Goal: Transaction & Acquisition: Purchase product/service

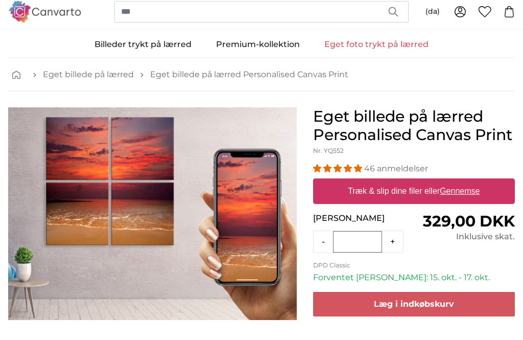
scroll to position [22, 0]
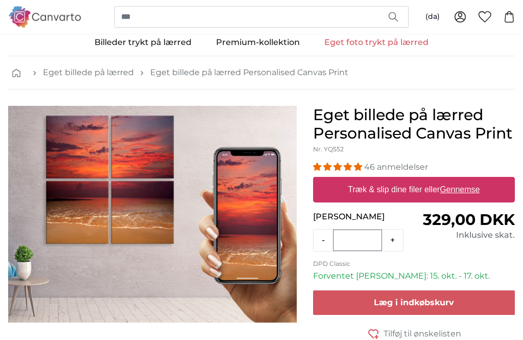
click at [104, 43] on link "Billeder trykt på lærred" at bounding box center [143, 42] width 122 height 27
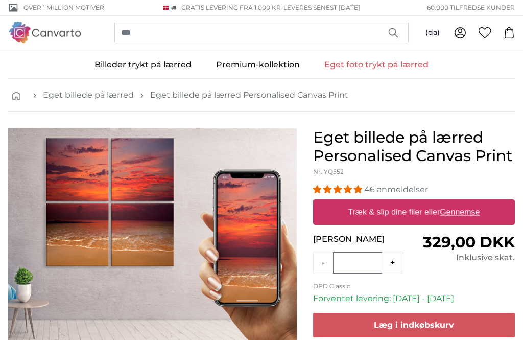
click at [452, 214] on u "Gennemse" at bounding box center [460, 211] width 40 height 9
click at [452, 202] on input "Træk & slip dine filer eller Gennemse" at bounding box center [414, 200] width 202 height 3
type input "**********"
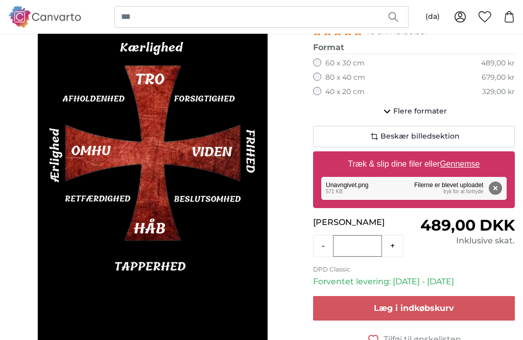
scroll to position [150, 0]
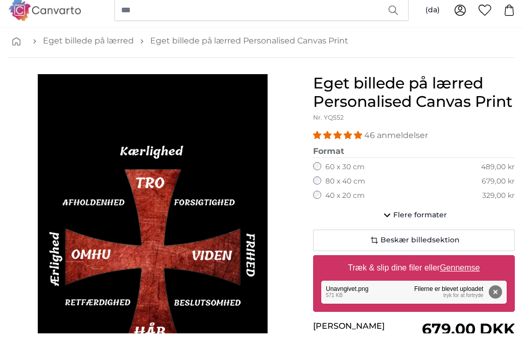
scroll to position [54, 0]
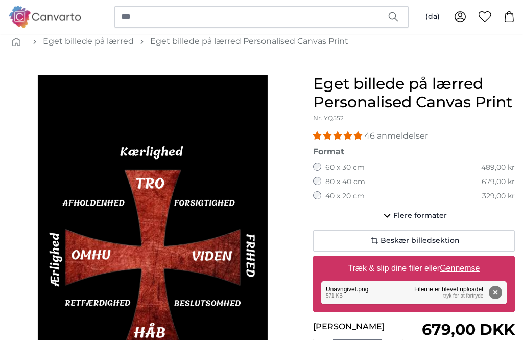
click at [378, 235] on icon "button" at bounding box center [374, 240] width 12 height 12
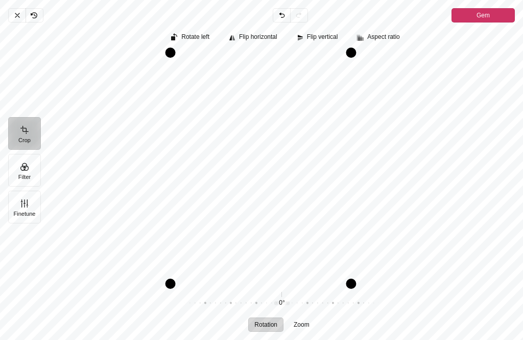
click at [467, 17] on button "Gem" at bounding box center [482, 15] width 63 height 14
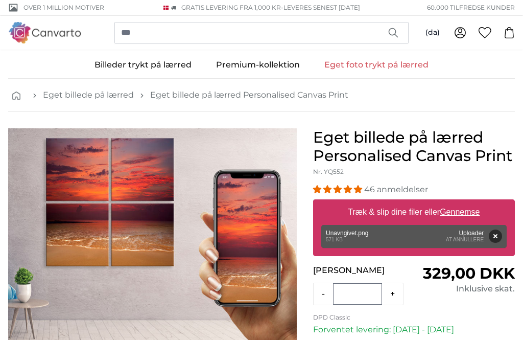
scroll to position [54, 0]
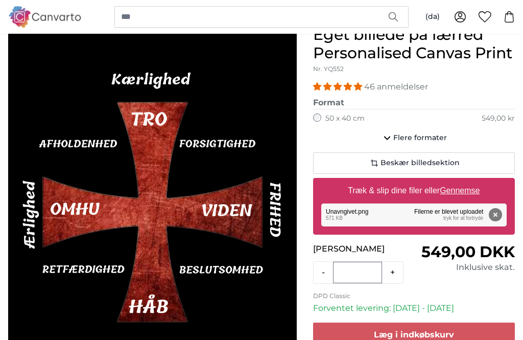
scroll to position [96, 0]
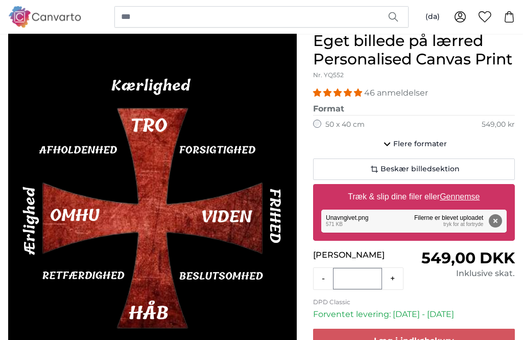
click at [433, 149] on button "Flere formater" at bounding box center [414, 144] width 202 height 20
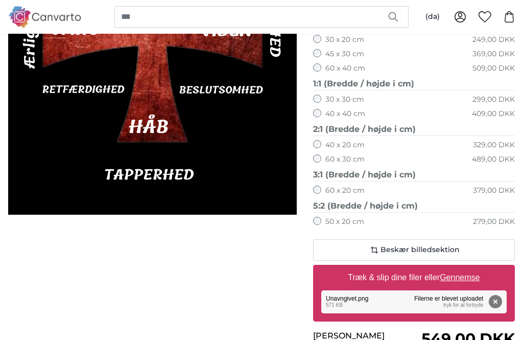
scroll to position [287, 0]
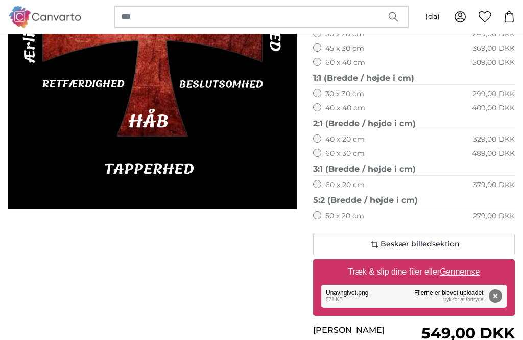
click at [502, 300] on button "Fjern" at bounding box center [495, 296] width 13 height 13
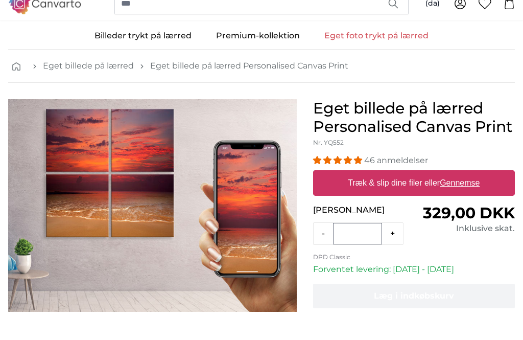
scroll to position [29, 0]
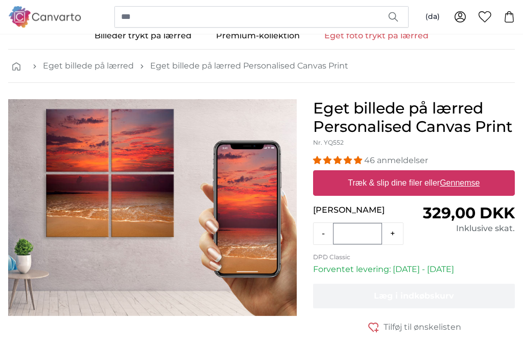
click at [454, 184] on u "Gennemse" at bounding box center [460, 182] width 40 height 9
click at [454, 173] on input "Træk & slip dine filer eller Gennemse" at bounding box center [414, 171] width 202 height 3
type input "**********"
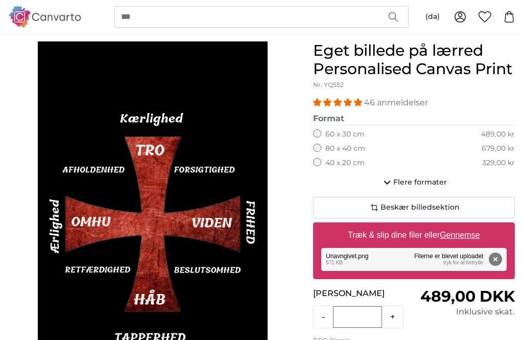
scroll to position [89, 0]
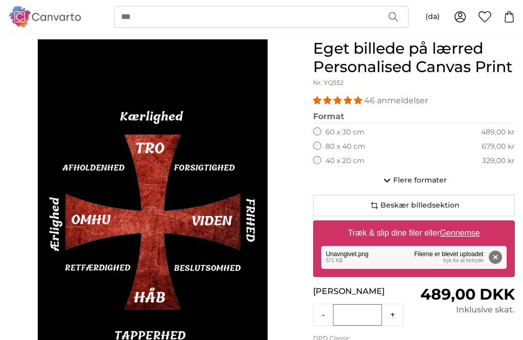
click at [430, 178] on span "Flere formater" at bounding box center [420, 180] width 54 height 10
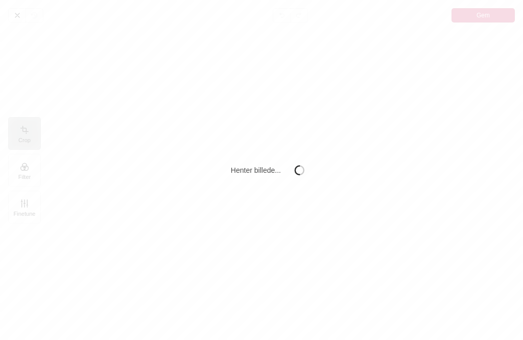
scroll to position [0, 0]
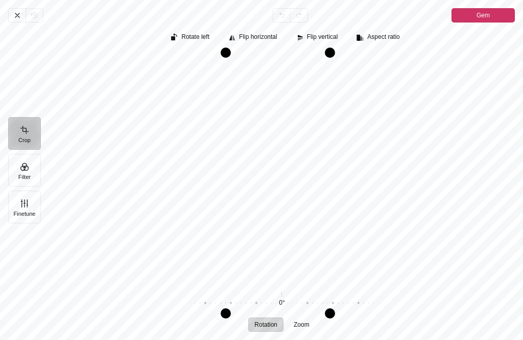
click at [19, 14] on icon "Pintura" at bounding box center [17, 15] width 4 height 4
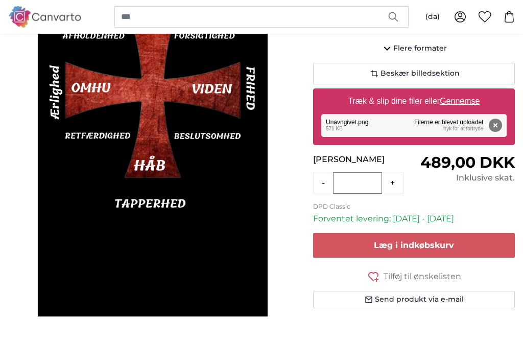
scroll to position [217, 0]
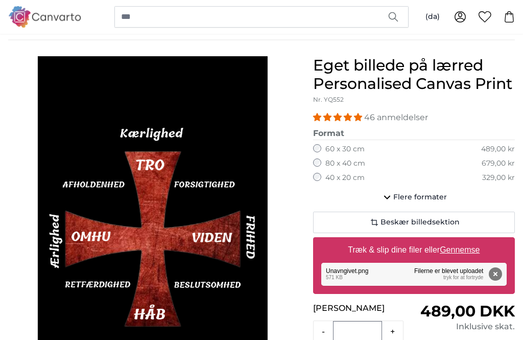
click at [437, 199] on span "Flere formater" at bounding box center [420, 198] width 54 height 10
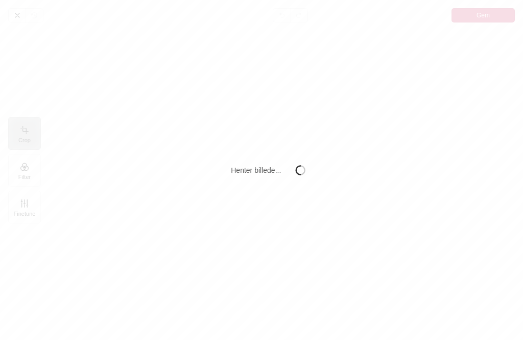
scroll to position [0, 0]
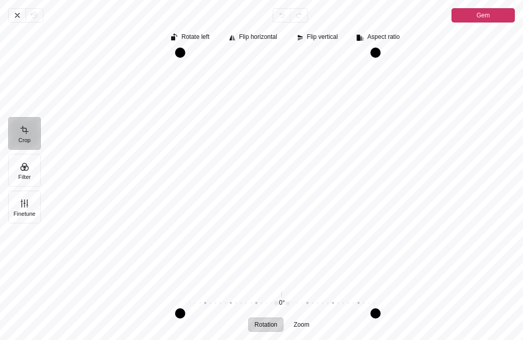
click at [331, 36] on span "Flip vertical" at bounding box center [322, 37] width 31 height 7
click at [329, 40] on span "Flip vertical" at bounding box center [322, 37] width 31 height 7
click at [267, 39] on span "Flip horizontal" at bounding box center [258, 37] width 38 height 7
click at [262, 35] on span "Flip horizontal" at bounding box center [258, 37] width 38 height 7
click at [198, 42] on button "Rotate left" at bounding box center [191, 38] width 50 height 14
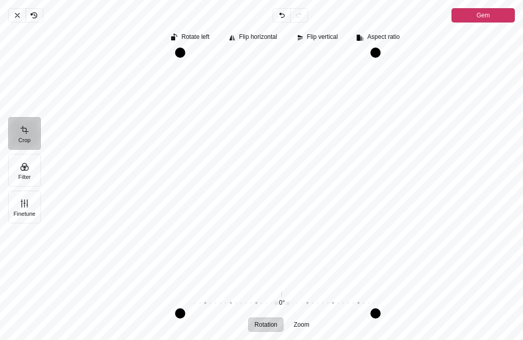
click at [207, 36] on button "Rotate left" at bounding box center [191, 38] width 50 height 14
click at [395, 42] on button "Aspect ratio" at bounding box center [379, 38] width 54 height 14
click at [394, 39] on span "Aspect ratio" at bounding box center [383, 37] width 32 height 7
click at [395, 40] on span "Aspect ratio" at bounding box center [383, 37] width 32 height 7
click at [389, 63] on span "4:3" at bounding box center [386, 59] width 12 height 11
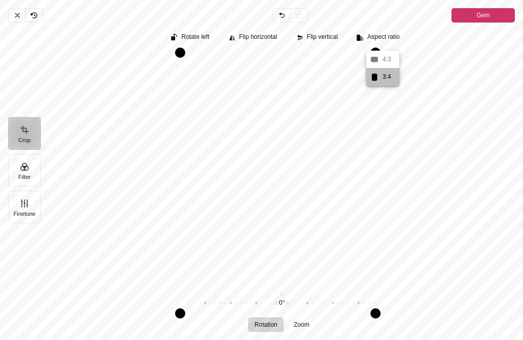
click at [382, 64] on span "4:3" at bounding box center [386, 59] width 12 height 11
click at [386, 80] on span "3:4" at bounding box center [386, 76] width 12 height 11
click at [380, 58] on div "Pintura" at bounding box center [375, 52] width 10 height 10
click at [391, 40] on span "Aspect ratio" at bounding box center [383, 37] width 32 height 7
click at [375, 60] on rect "Pintura" at bounding box center [374, 60] width 7 height 6
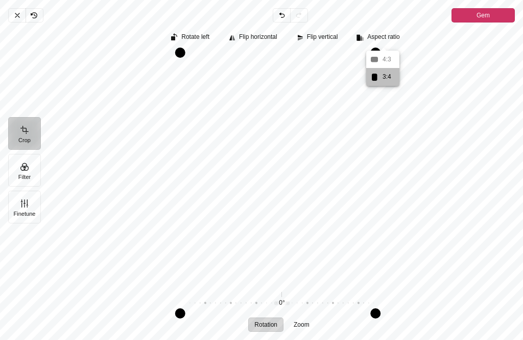
click at [379, 63] on icon "Pintura" at bounding box center [374, 59] width 12 height 12
click at [269, 331] on button "Rotation" at bounding box center [265, 324] width 35 height 14
click at [272, 331] on button "Rotation" at bounding box center [265, 324] width 35 height 14
click at [299, 331] on button "Zoom" at bounding box center [301, 324] width 28 height 14
click at [265, 327] on span "Rotation" at bounding box center [265, 324] width 23 height 6
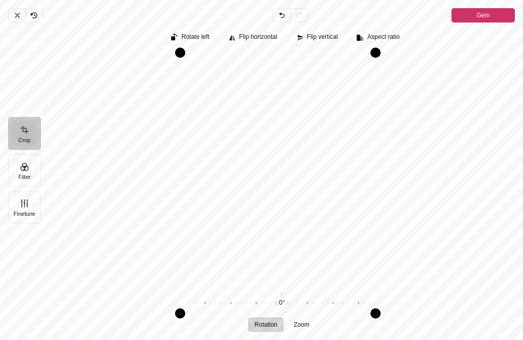
click at [37, 223] on button "Finetune" at bounding box center [24, 206] width 33 height 33
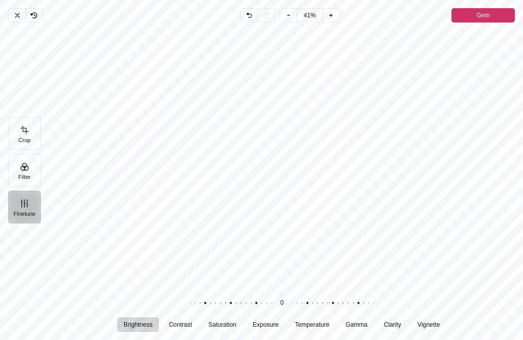
click at [14, 17] on icon "Pintura" at bounding box center [17, 15] width 8 height 8
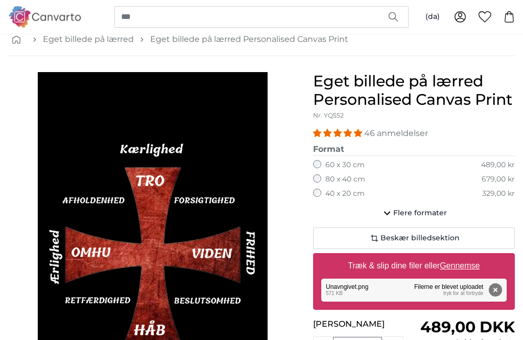
scroll to position [56, 0]
click at [414, 240] on span "Beskær billedsektion" at bounding box center [419, 238] width 79 height 10
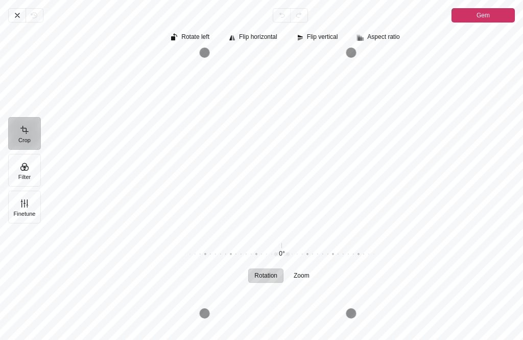
scroll to position [0, 0]
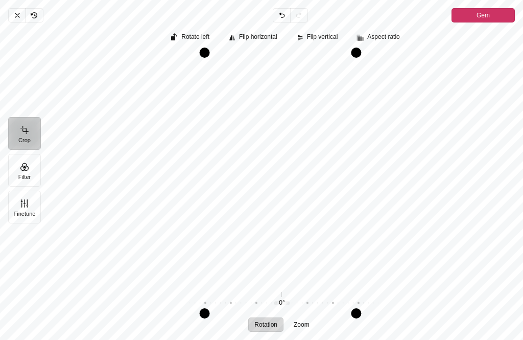
click at [17, 19] on icon "Pintura" at bounding box center [17, 15] width 8 height 8
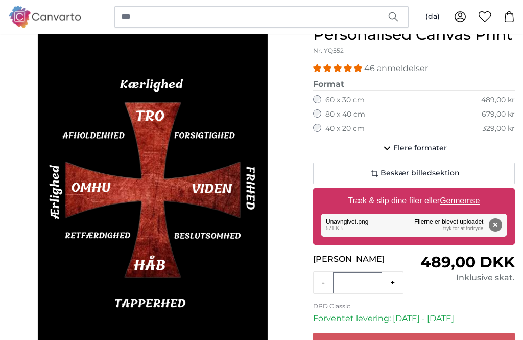
scroll to position [121, 0]
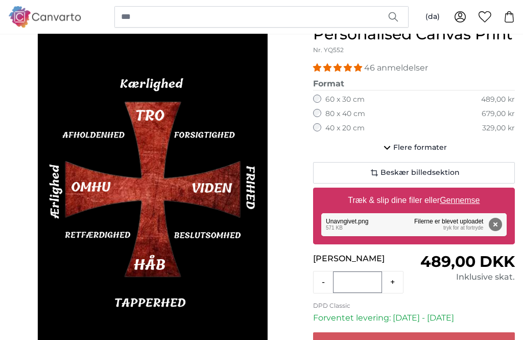
click at [414, 149] on span "Flere formater" at bounding box center [420, 148] width 54 height 10
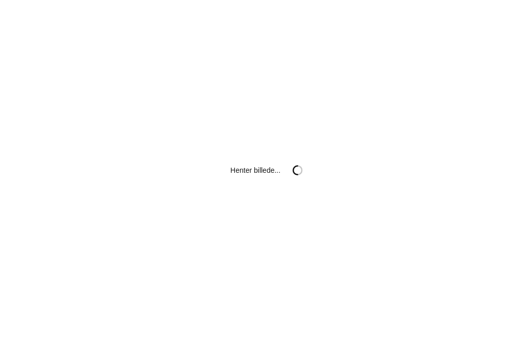
scroll to position [0, 0]
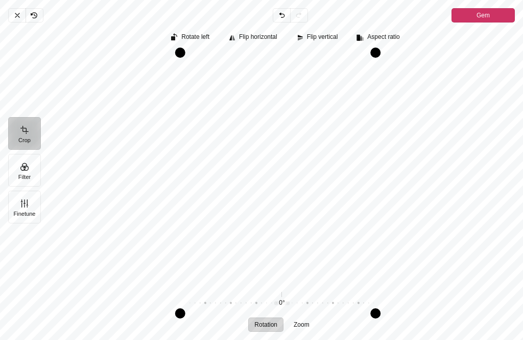
click at [440, 126] on div "Pintura" at bounding box center [278, 166] width 458 height 227
click at [471, 17] on button "Gem" at bounding box center [482, 15] width 63 height 14
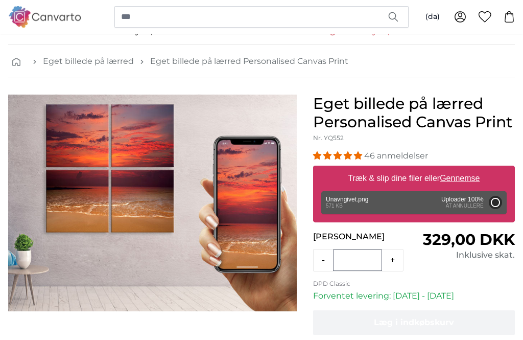
scroll to position [33, 0]
